Goal: Information Seeking & Learning: Learn about a topic

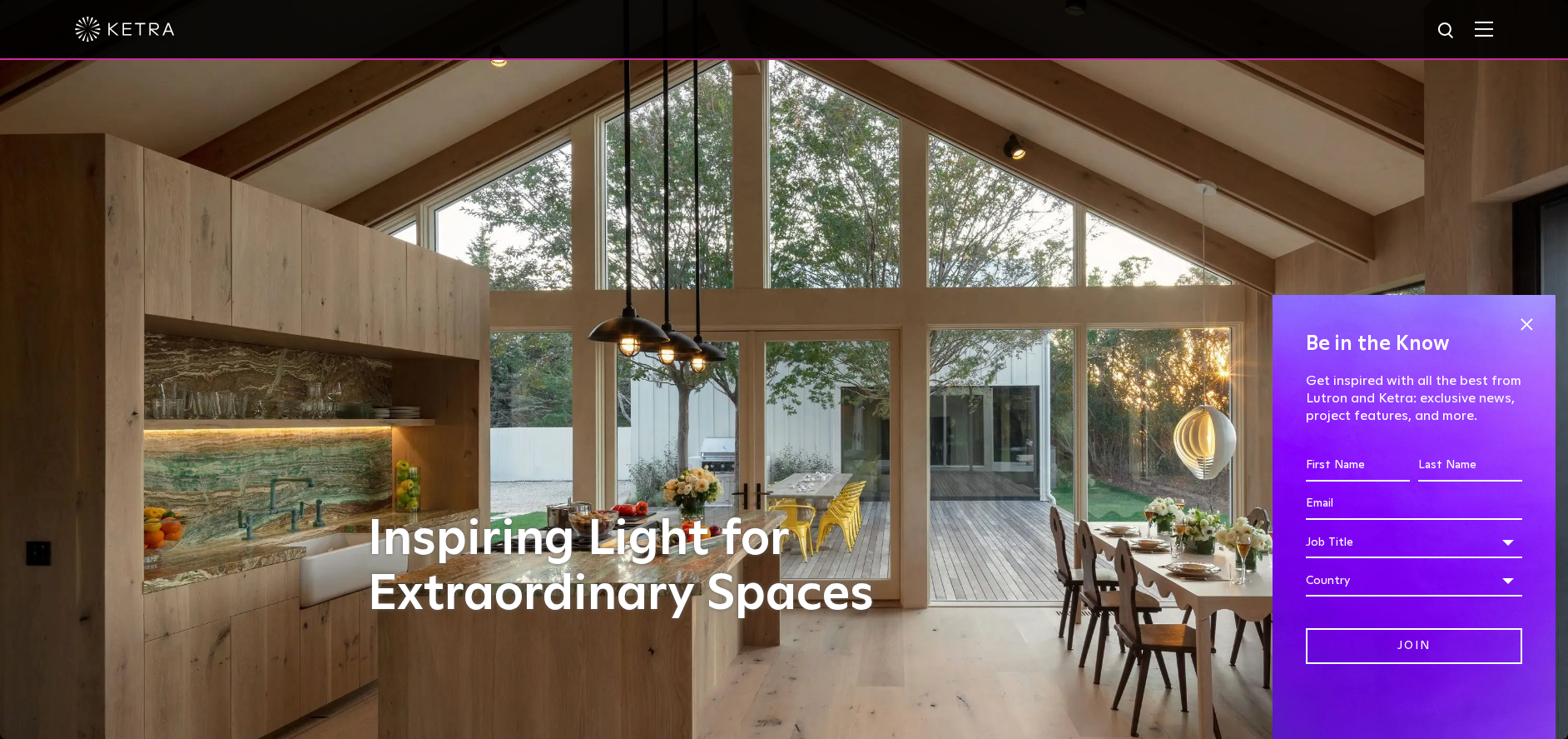
click at [1493, 29] on img at bounding box center [1484, 29] width 19 height 16
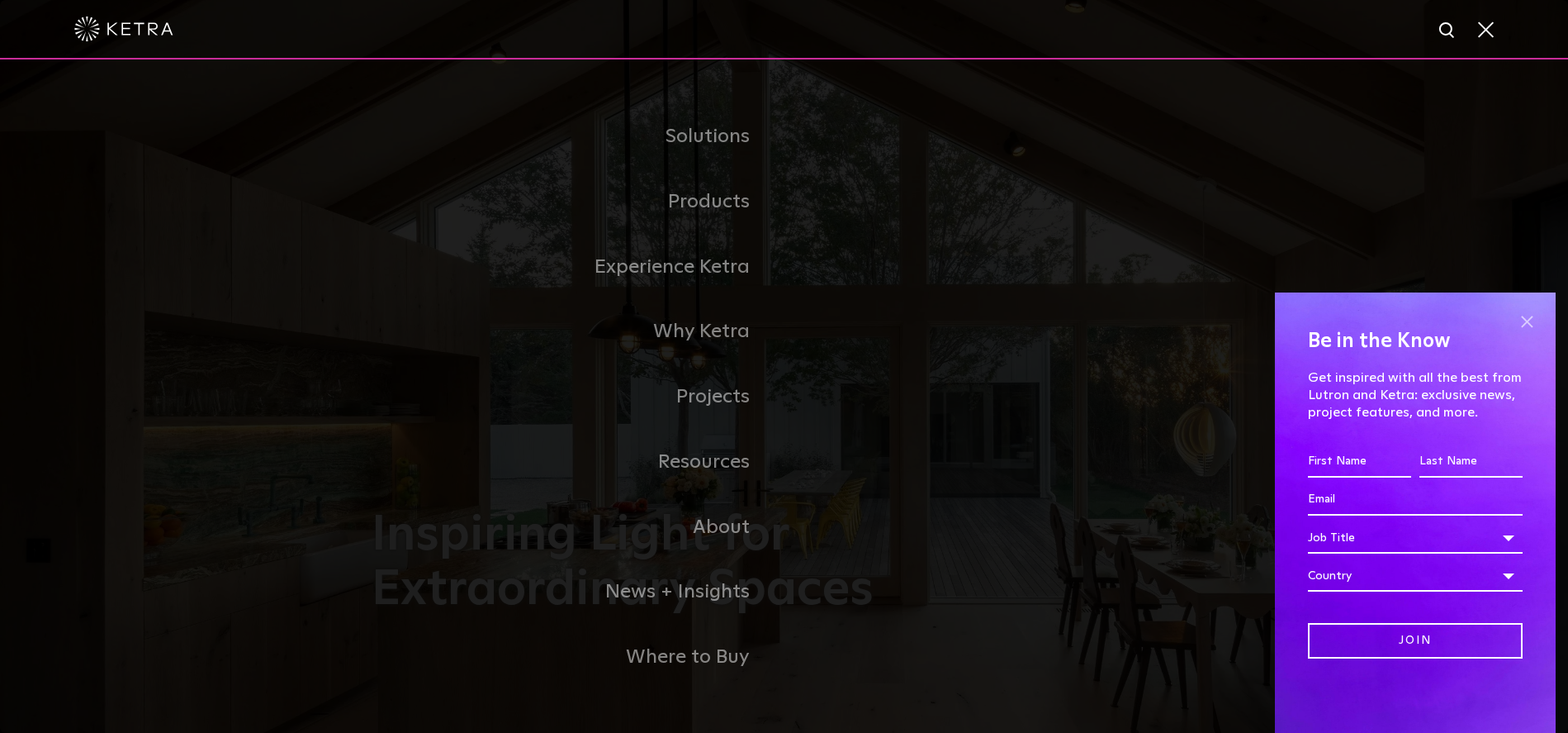
click at [1527, 322] on span at bounding box center [1526, 321] width 25 height 25
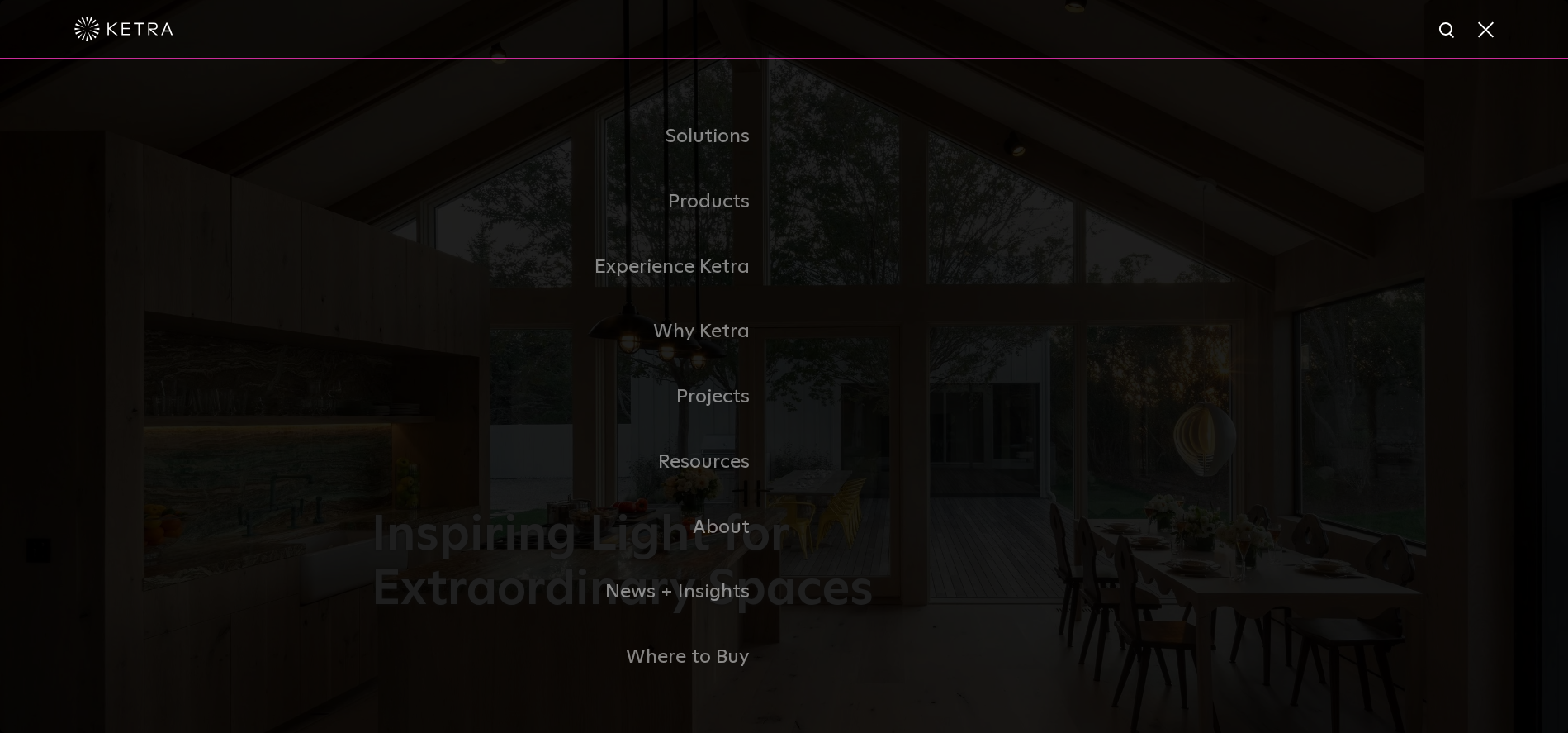
click at [1442, 30] on img at bounding box center [1448, 30] width 20 height 20
click at [1290, 34] on input "text" at bounding box center [1290, 31] width 211 height 37
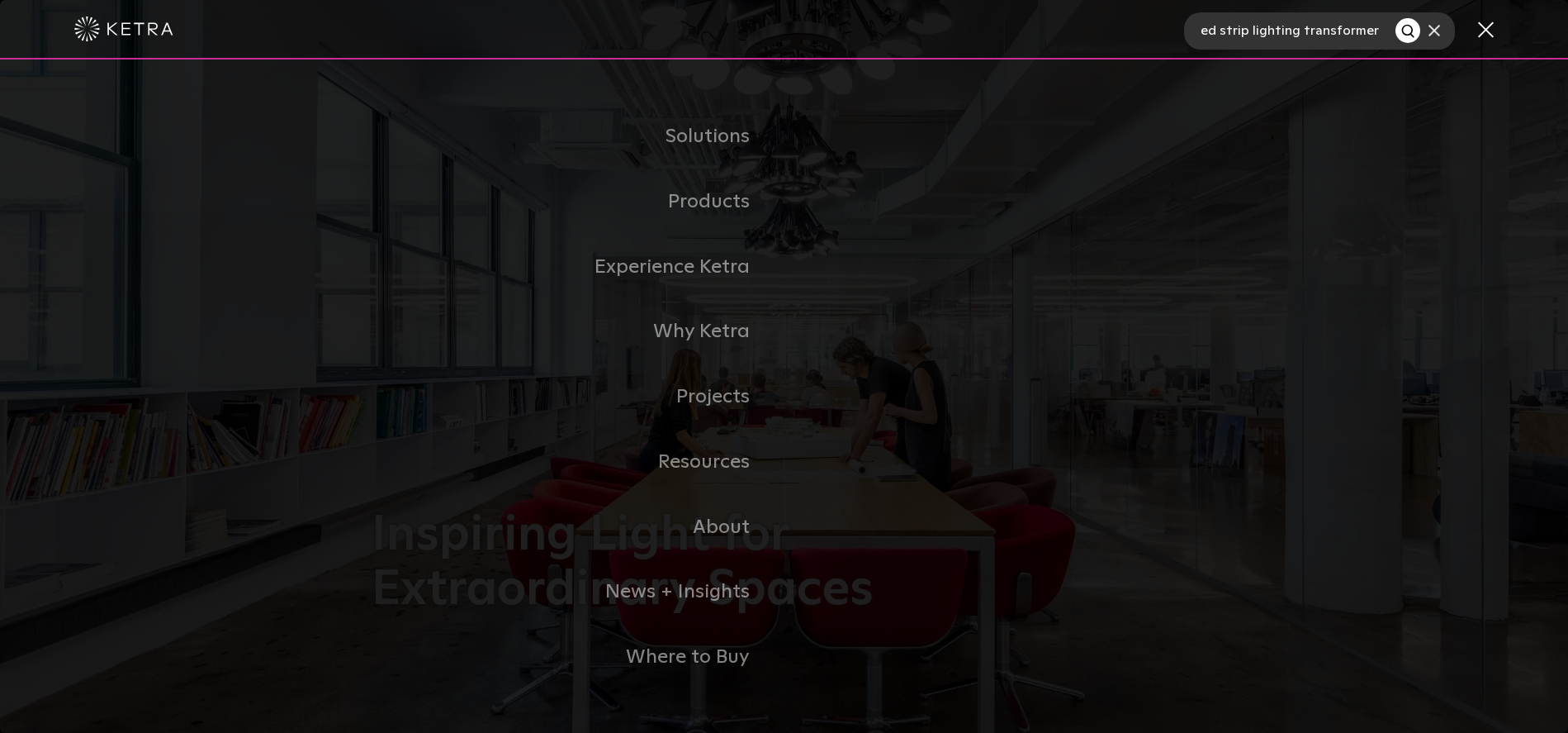
scroll to position [0, 42]
type input "led strip lighting transformer"
click at [1396, 19] on button "Search" at bounding box center [1408, 31] width 25 height 25
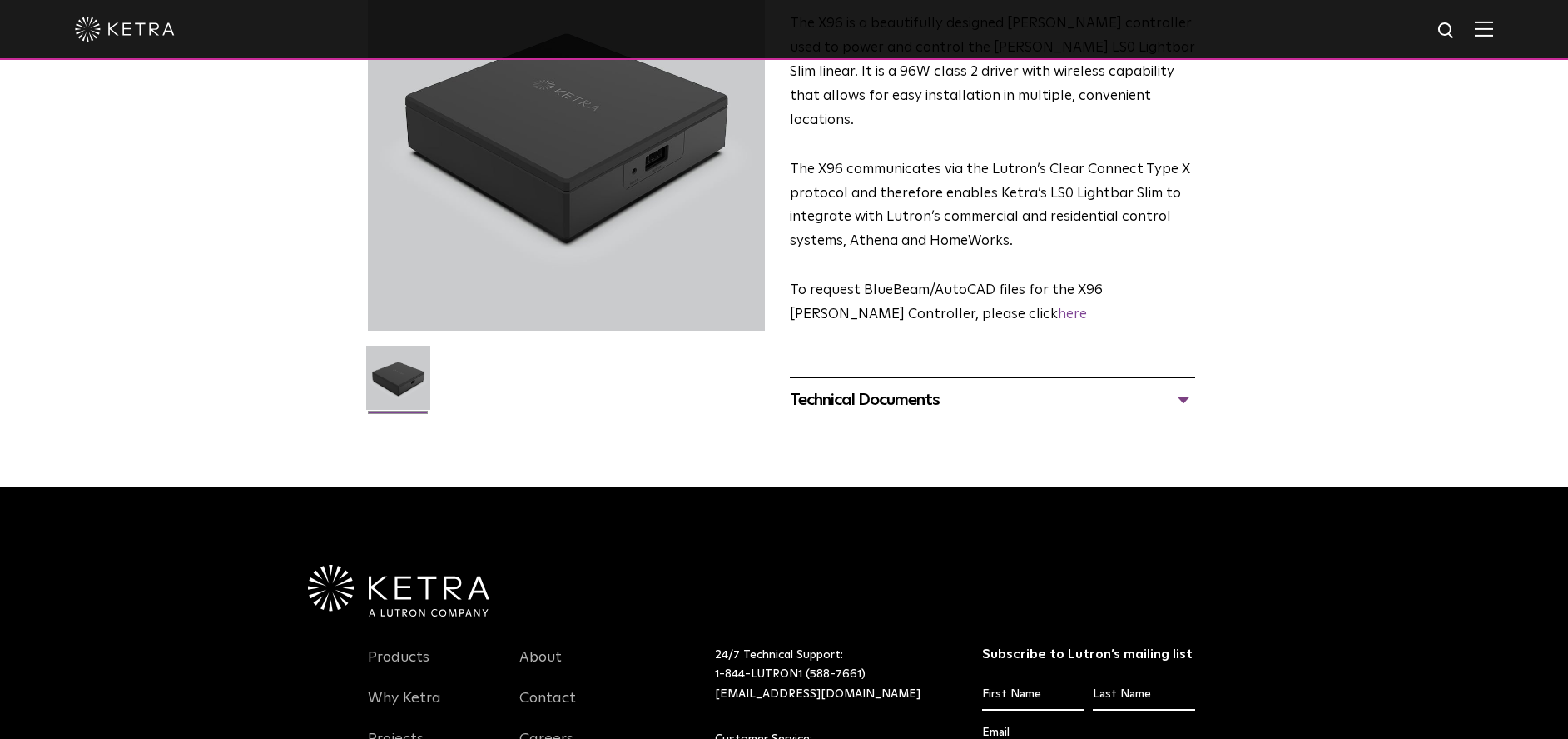
scroll to position [91, 0]
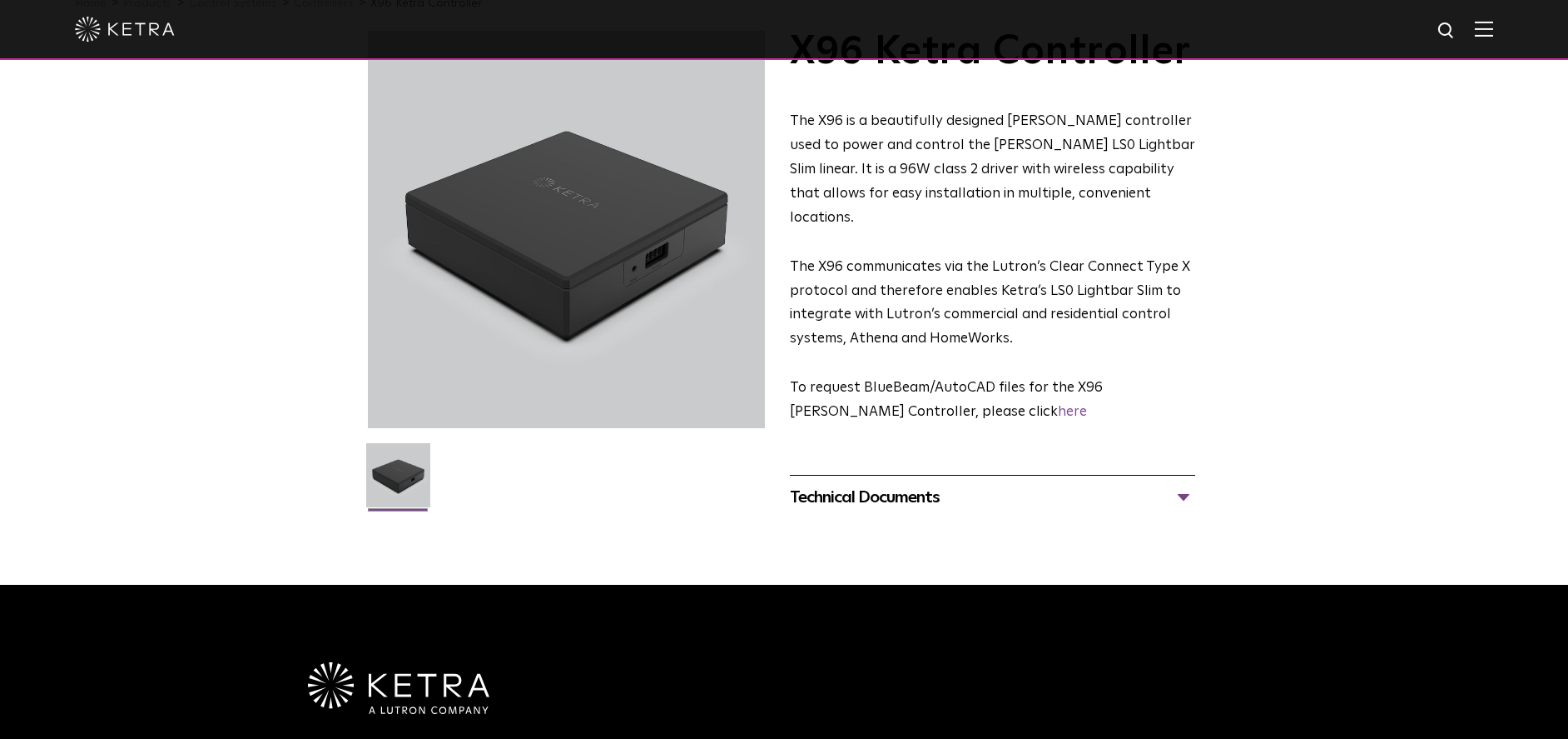
click at [1184, 484] on div "Technical Documents" at bounding box center [992, 497] width 405 height 27
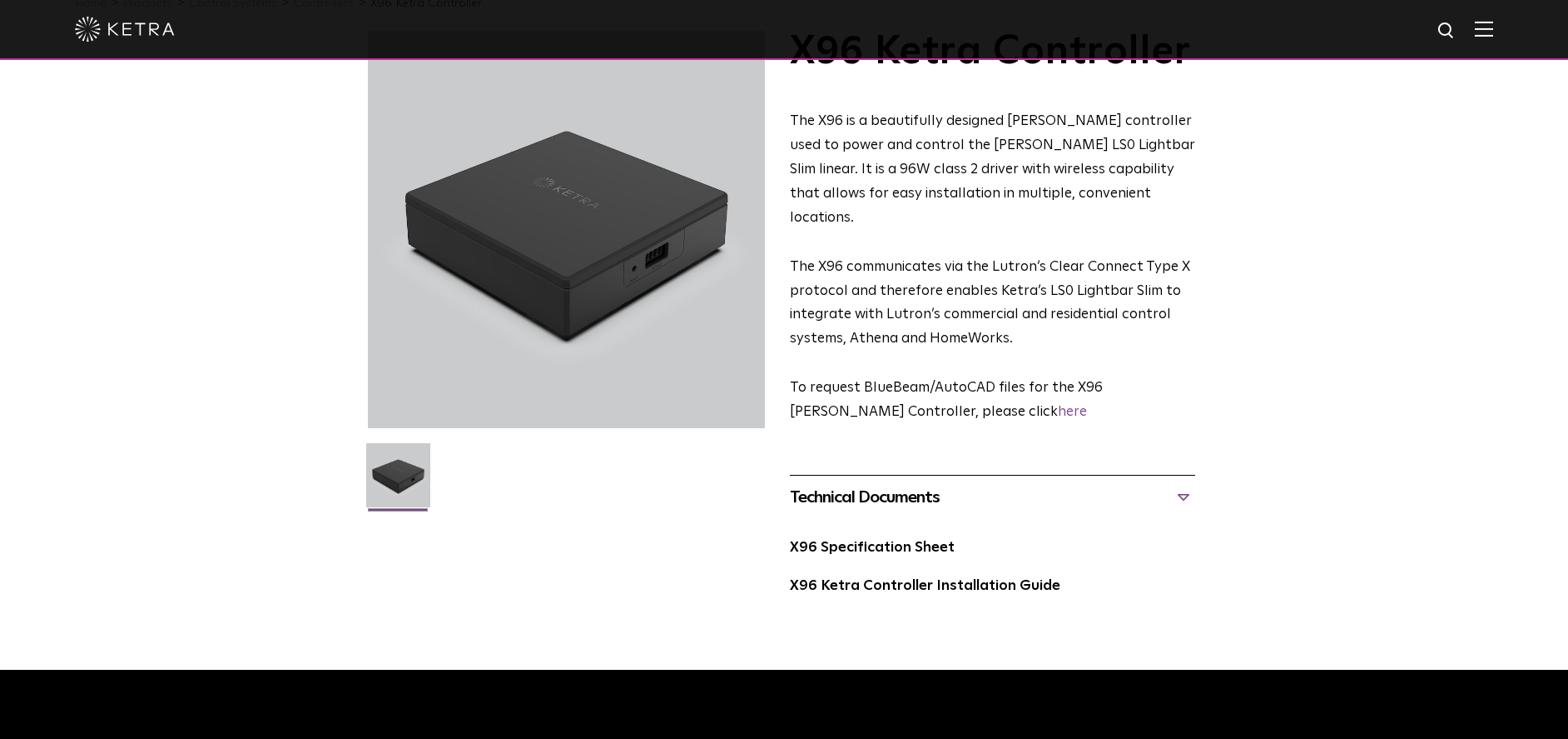
click at [1185, 484] on div "Technical Documents" at bounding box center [992, 497] width 405 height 27
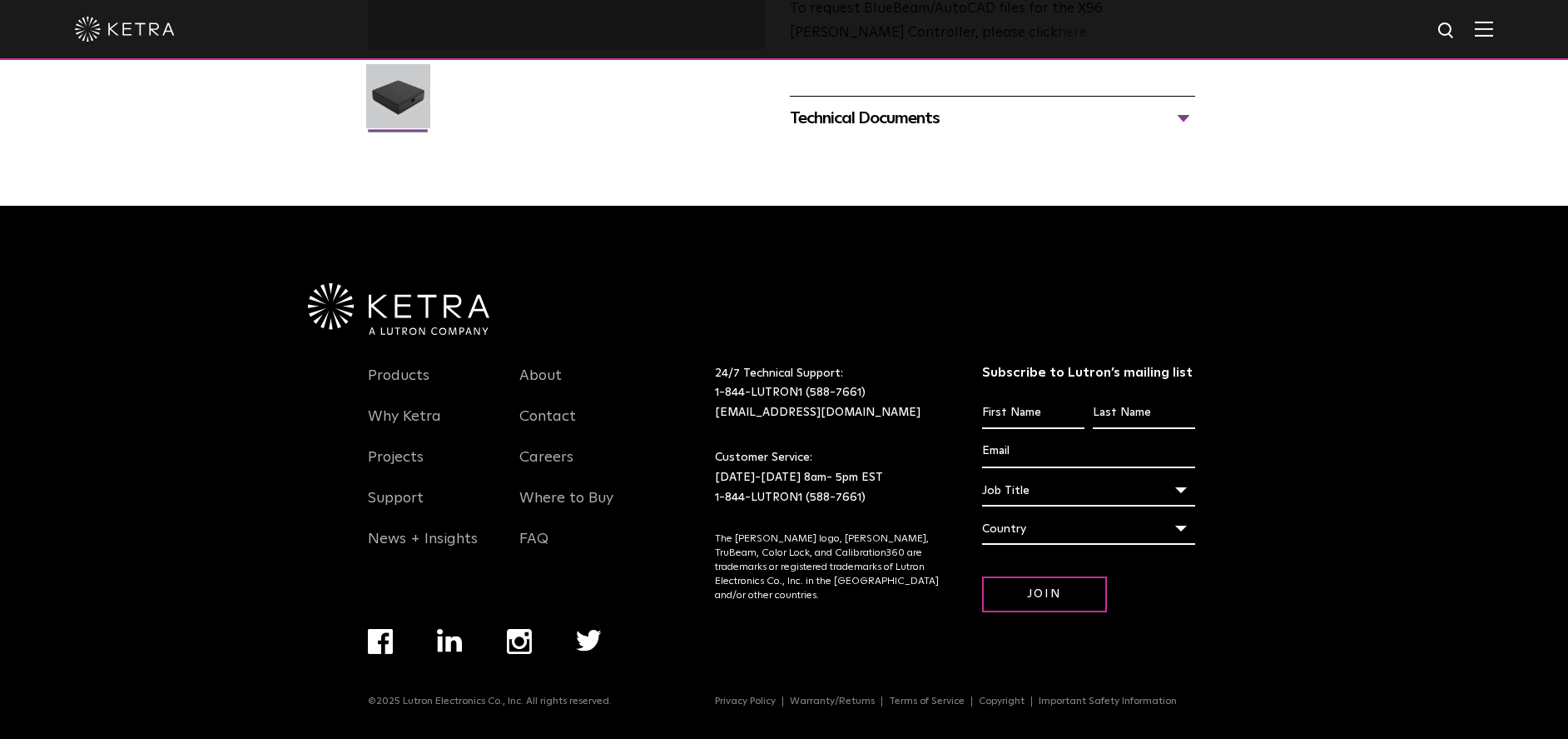
scroll to position [0, 0]
